Goal: Task Accomplishment & Management: Manage account settings

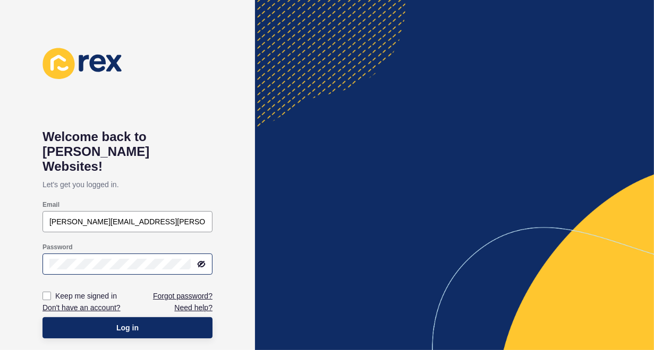
click at [204, 262] on icon at bounding box center [202, 264] width 6 height 5
click at [45, 292] on label at bounding box center [46, 296] width 8 height 8
click at [45, 293] on input "Keep me signed in" at bounding box center [48, 296] width 7 height 7
checkbox input "true"
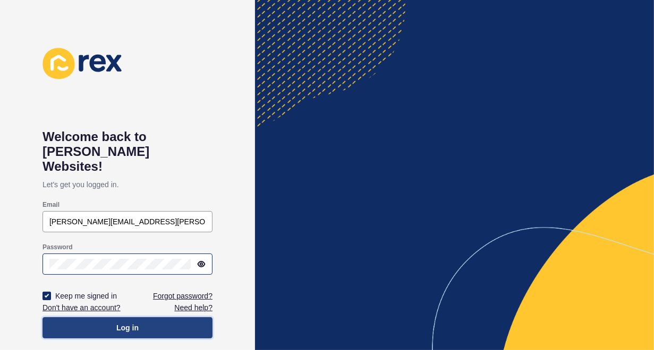
click at [126, 323] on span "Log in" at bounding box center [127, 328] width 22 height 11
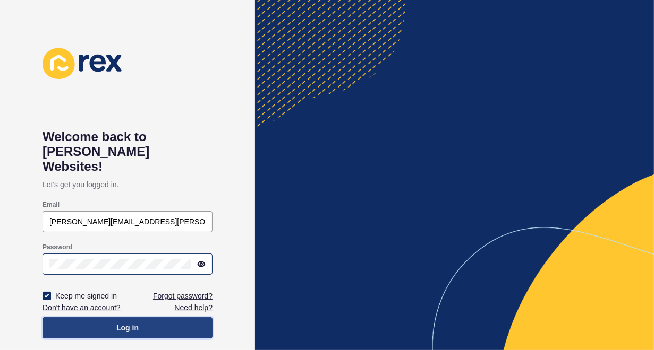
click at [126, 323] on span "Log in" at bounding box center [127, 328] width 22 height 11
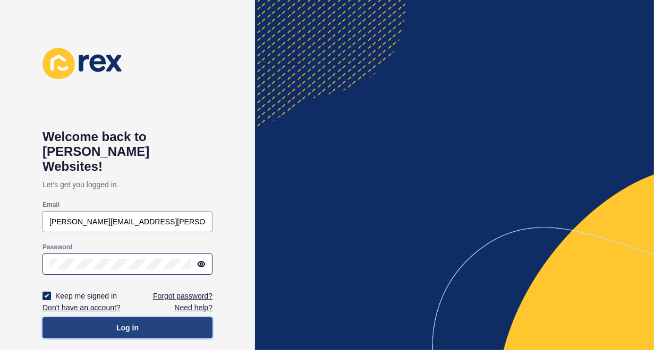
click at [126, 323] on span "Log in" at bounding box center [127, 328] width 22 height 11
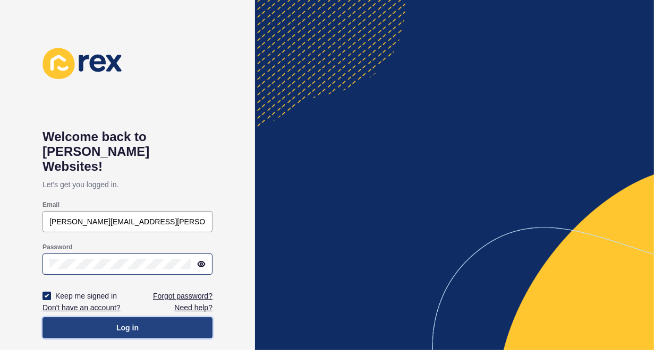
click at [126, 323] on span "Log in" at bounding box center [127, 328] width 22 height 11
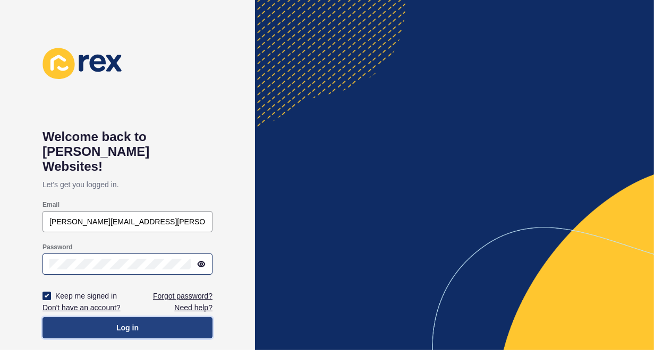
click at [126, 323] on span "Log in" at bounding box center [127, 328] width 22 height 11
click at [125, 323] on span "Log in" at bounding box center [127, 328] width 22 height 11
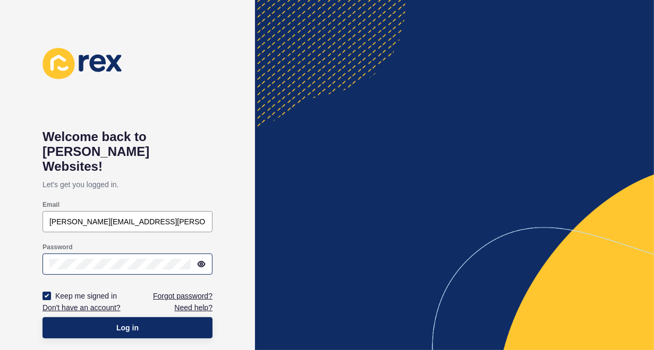
click at [339, 288] on div at bounding box center [454, 175] width 399 height 350
click at [610, 235] on div at bounding box center [454, 175] width 399 height 350
click at [580, 241] on div at bounding box center [454, 175] width 399 height 350
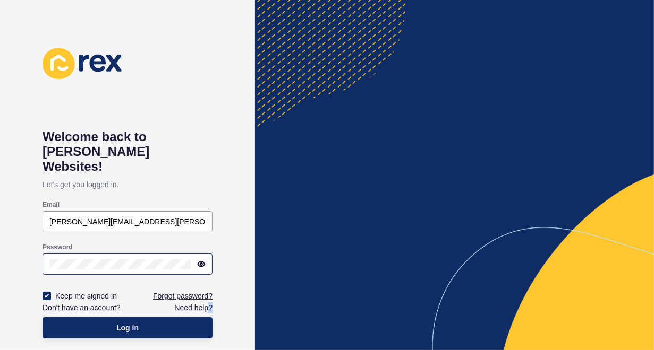
click at [580, 241] on div at bounding box center [454, 175] width 399 height 350
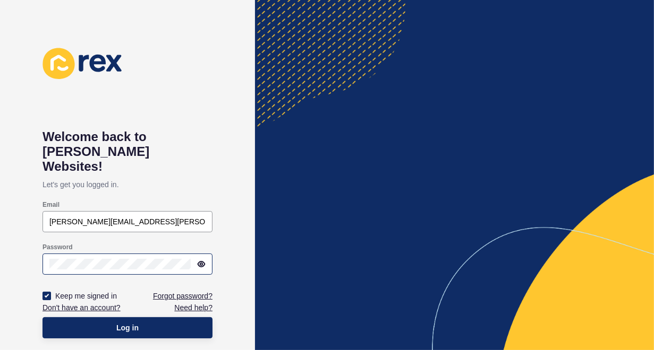
click at [580, 241] on div at bounding box center [454, 175] width 399 height 350
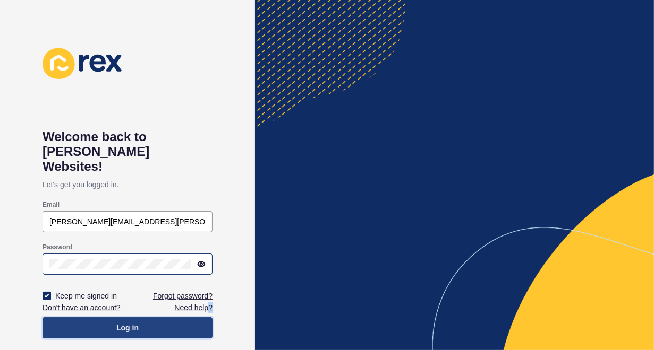
click at [131, 323] on span "Log in" at bounding box center [127, 328] width 22 height 11
click at [128, 323] on span "Log in" at bounding box center [127, 328] width 22 height 11
click at [121, 323] on span "Log in" at bounding box center [127, 328] width 22 height 11
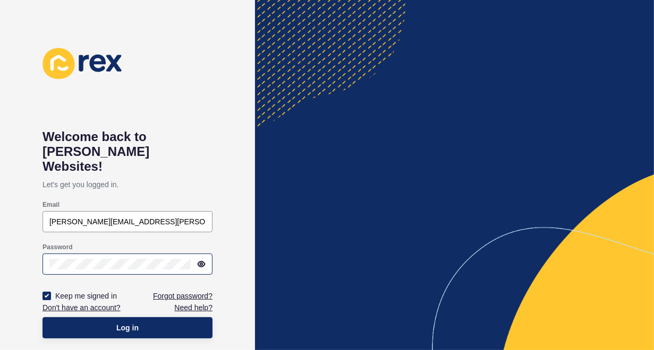
click at [391, 281] on div at bounding box center [454, 175] width 399 height 350
drag, startPoint x: 536, startPoint y: 285, endPoint x: 554, endPoint y: 285, distance: 18.1
click at [537, 285] on div at bounding box center [454, 175] width 399 height 350
click at [567, 282] on div at bounding box center [454, 175] width 399 height 350
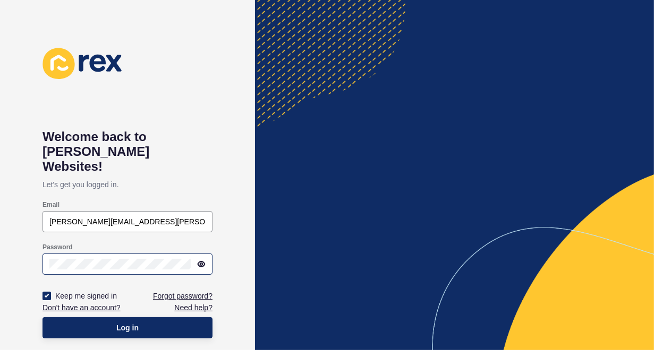
drag, startPoint x: 571, startPoint y: 268, endPoint x: 572, endPoint y: 256, distance: 11.2
click at [572, 256] on div at bounding box center [454, 175] width 399 height 350
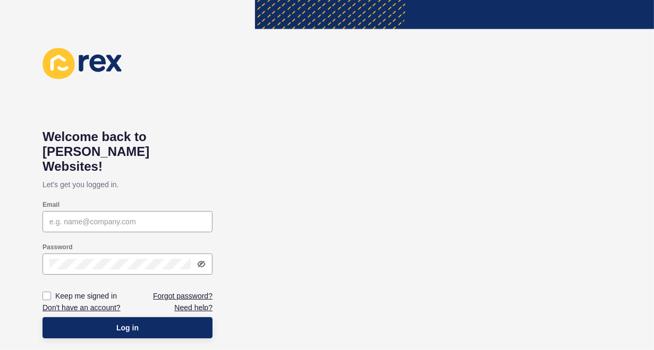
type input "[PERSON_NAME][EMAIL_ADDRESS][PERSON_NAME][DOMAIN_NAME]"
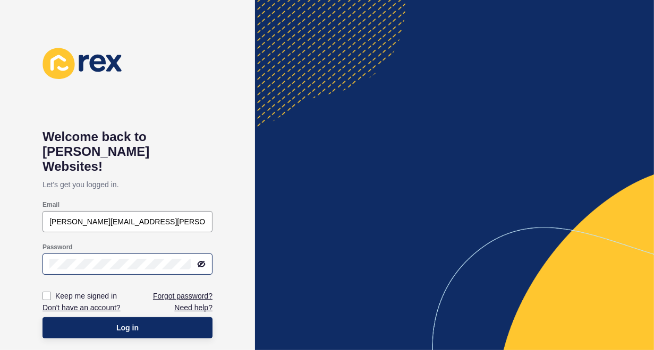
click at [200, 260] on icon at bounding box center [201, 264] width 8 height 8
click at [302, 232] on div at bounding box center [454, 175] width 399 height 350
click at [48, 292] on label at bounding box center [46, 296] width 8 height 8
click at [48, 293] on input "Keep me signed in" at bounding box center [48, 296] width 7 height 7
checkbox input "true"
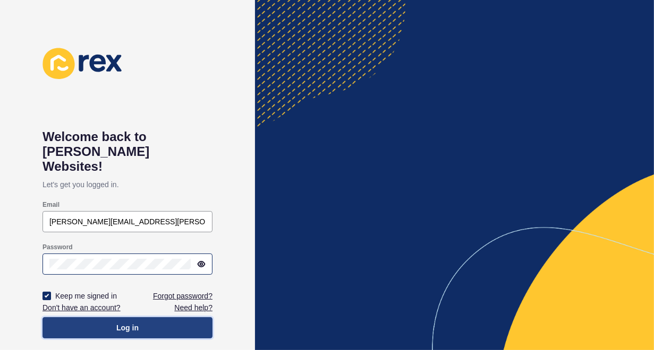
click at [126, 323] on span "Log in" at bounding box center [127, 328] width 22 height 11
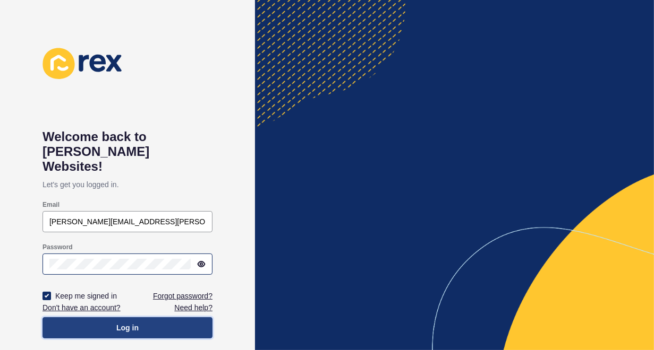
click at [126, 323] on span "Log in" at bounding box center [127, 328] width 22 height 11
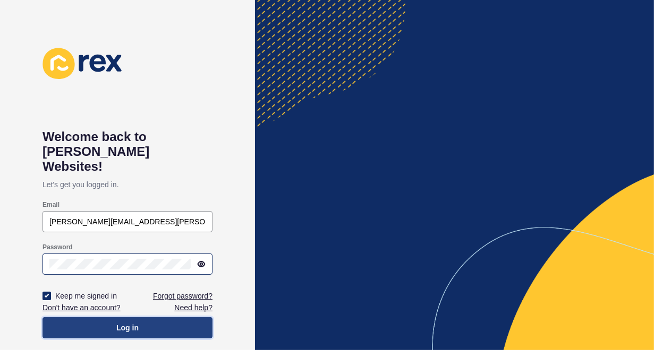
click at [126, 323] on span "Log in" at bounding box center [127, 328] width 22 height 11
click at [121, 323] on span "Log in" at bounding box center [127, 328] width 22 height 11
click at [122, 323] on span "Log in" at bounding box center [127, 328] width 22 height 11
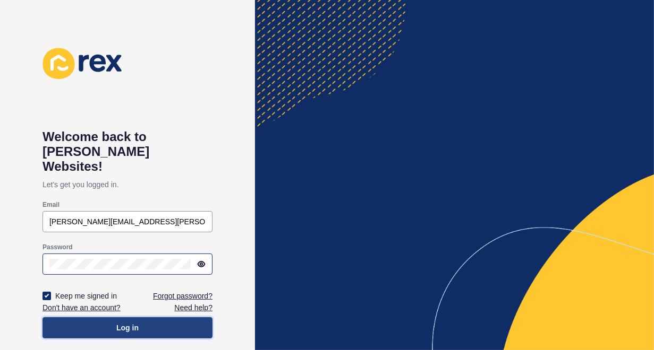
click at [122, 323] on span "Log in" at bounding box center [127, 328] width 22 height 11
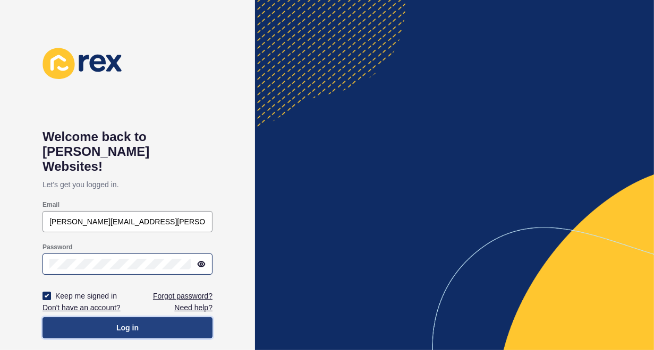
click at [122, 323] on span "Log in" at bounding box center [127, 328] width 22 height 11
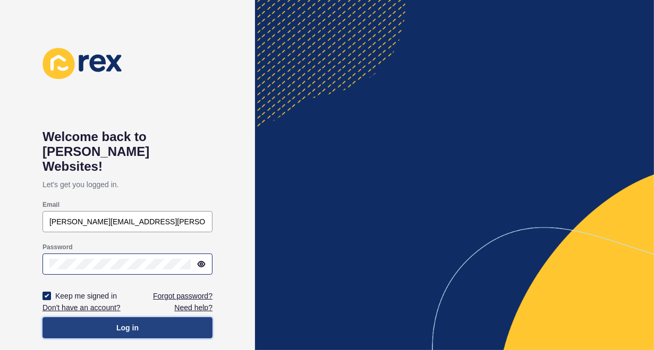
click at [122, 323] on span "Log in" at bounding box center [127, 328] width 22 height 11
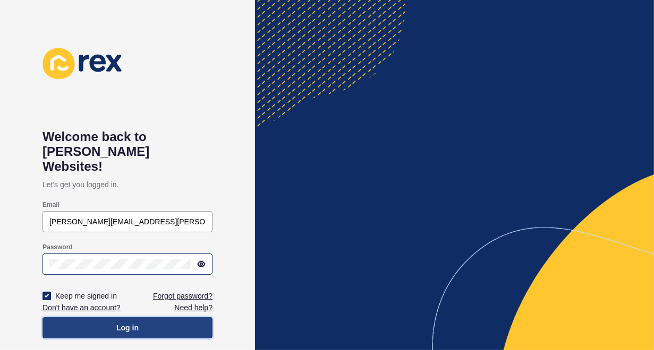
click at [122, 323] on span "Log in" at bounding box center [127, 328] width 22 height 11
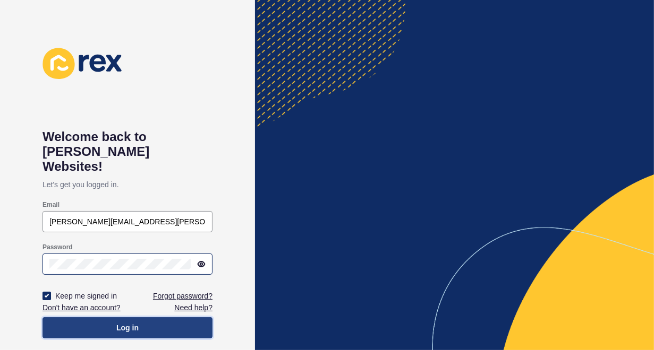
click at [122, 323] on span "Log in" at bounding box center [127, 328] width 22 height 11
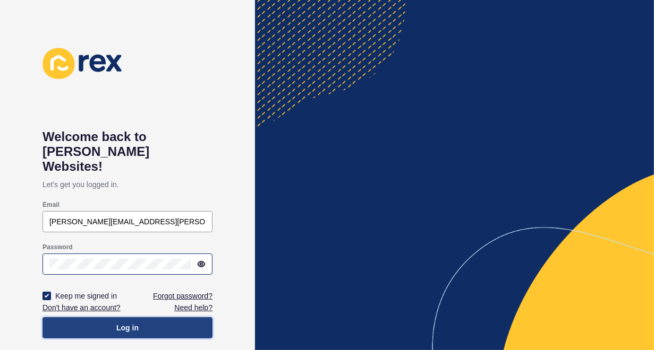
click at [122, 323] on span "Log in" at bounding box center [127, 328] width 22 height 11
click at [123, 323] on span "Log in" at bounding box center [127, 328] width 22 height 11
click at [122, 323] on span "Log in" at bounding box center [127, 328] width 22 height 11
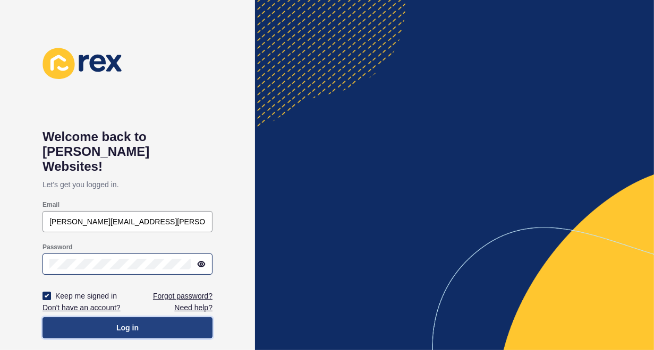
click at [122, 323] on span "Log in" at bounding box center [127, 328] width 22 height 11
